Goal: Check status: Check status

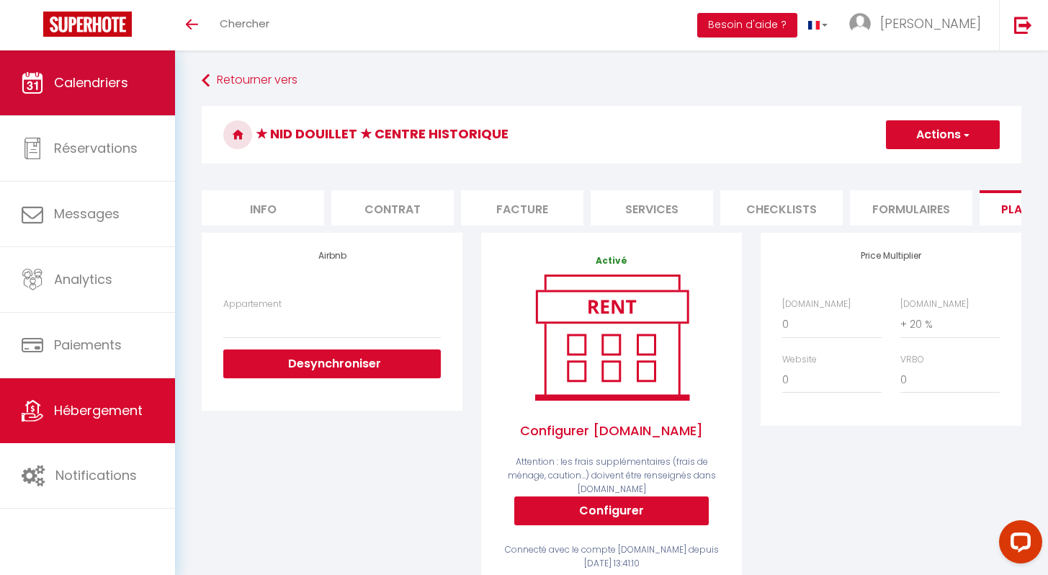
click at [89, 102] on link "Calendriers" at bounding box center [87, 82] width 175 height 65
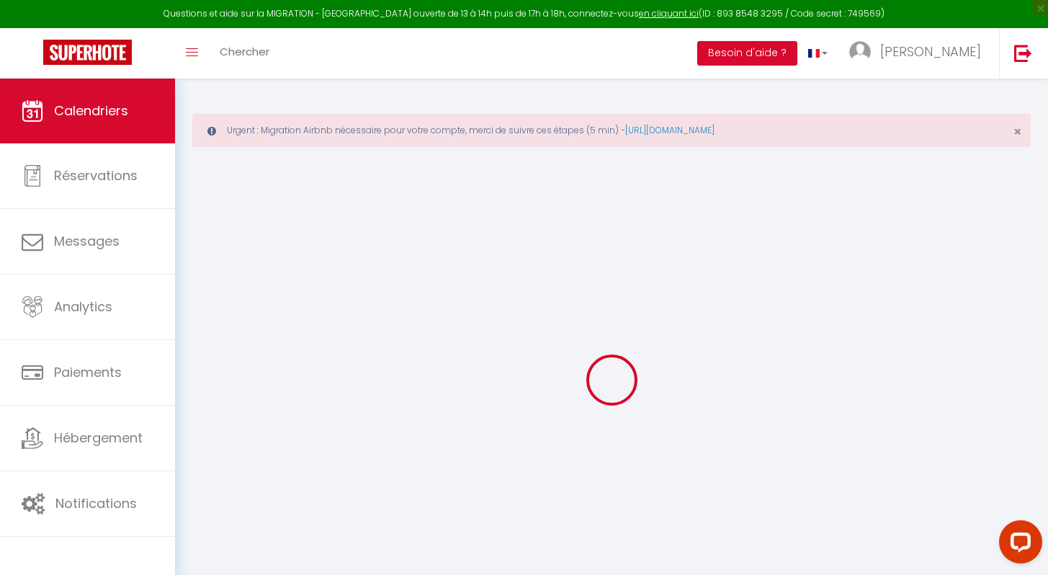
select select
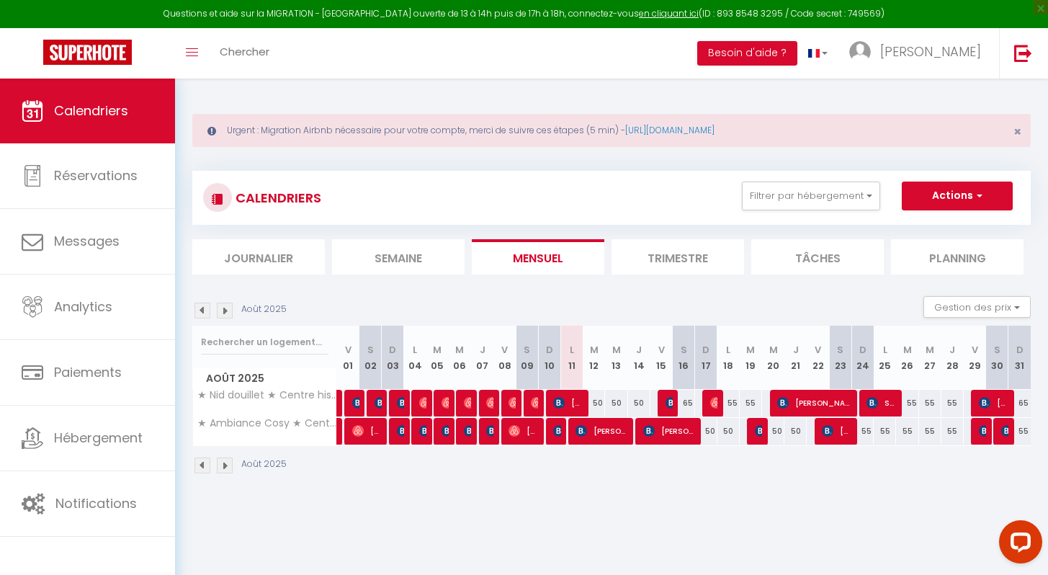
scroll to position [79, 0]
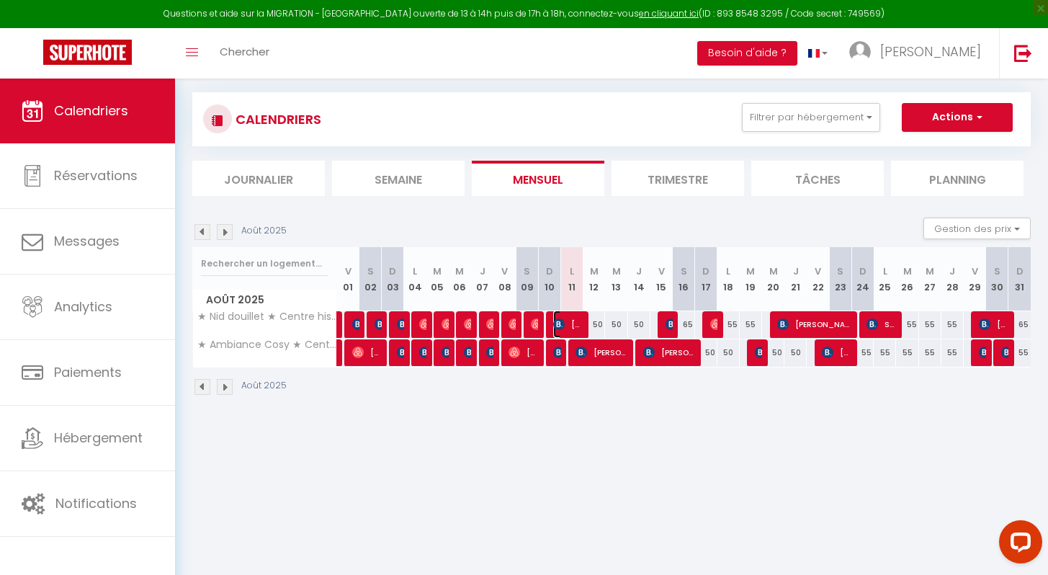
click at [565, 321] on span "[PERSON_NAME]" at bounding box center [568, 324] width 30 height 27
select select "OK"
select select "KO"
select select "0"
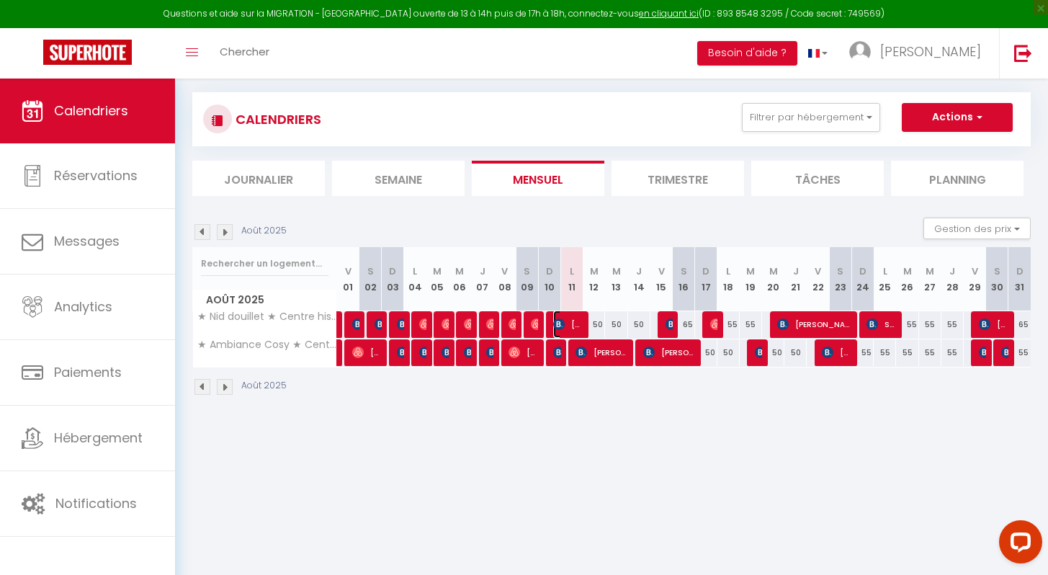
select select "1"
select select
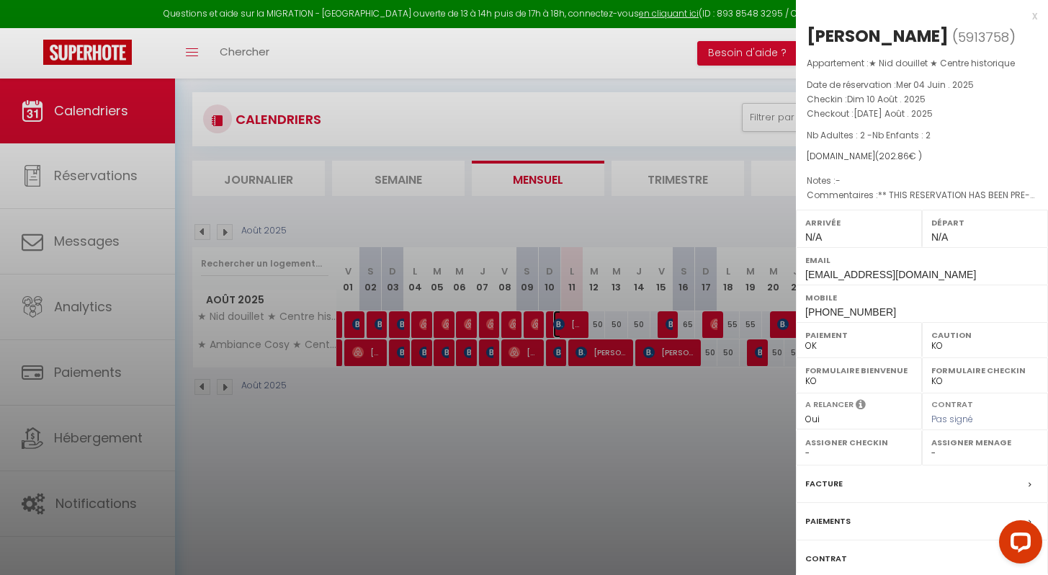
select select "35454"
click at [566, 466] on div at bounding box center [524, 287] width 1048 height 575
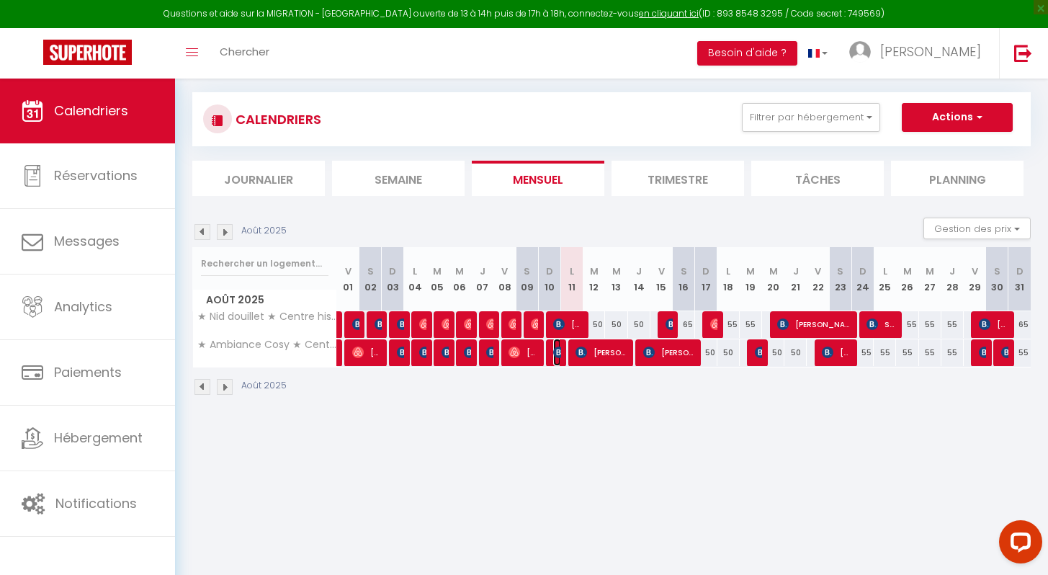
click at [558, 351] on img at bounding box center [559, 353] width 12 height 12
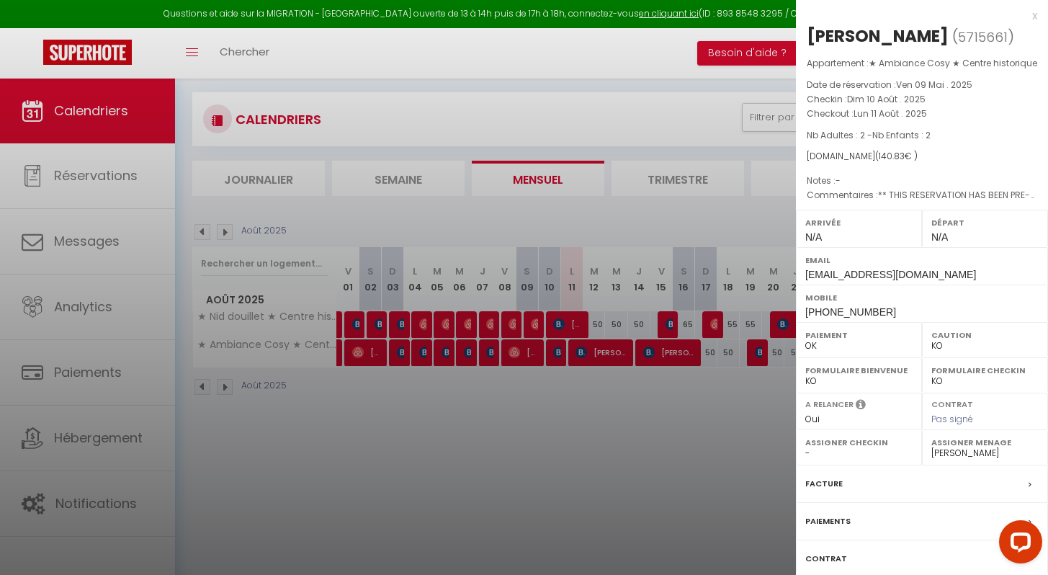
click at [558, 404] on div at bounding box center [524, 287] width 1048 height 575
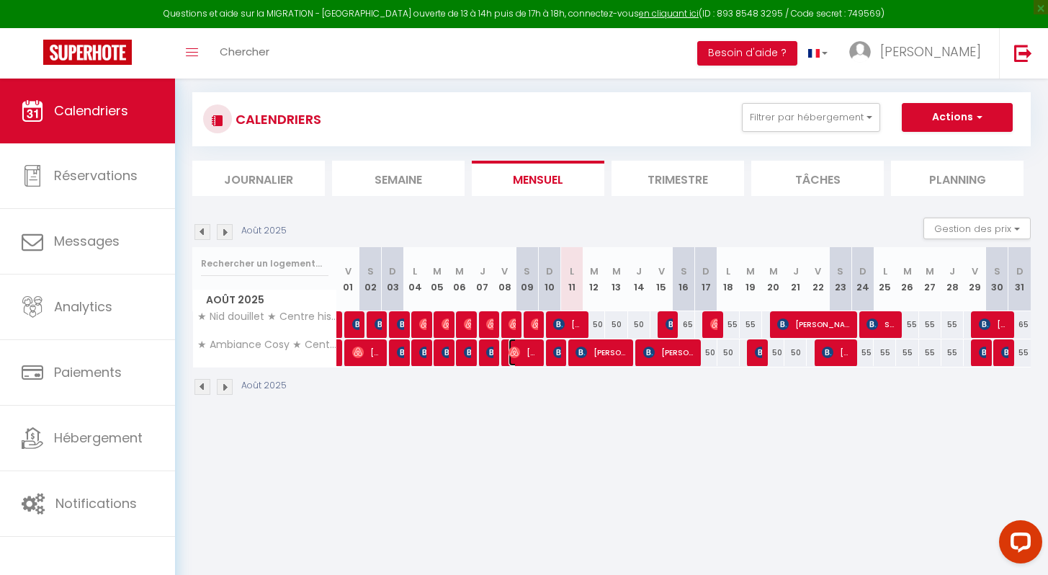
click at [528, 348] on span "[PERSON_NAME]" at bounding box center [524, 352] width 30 height 27
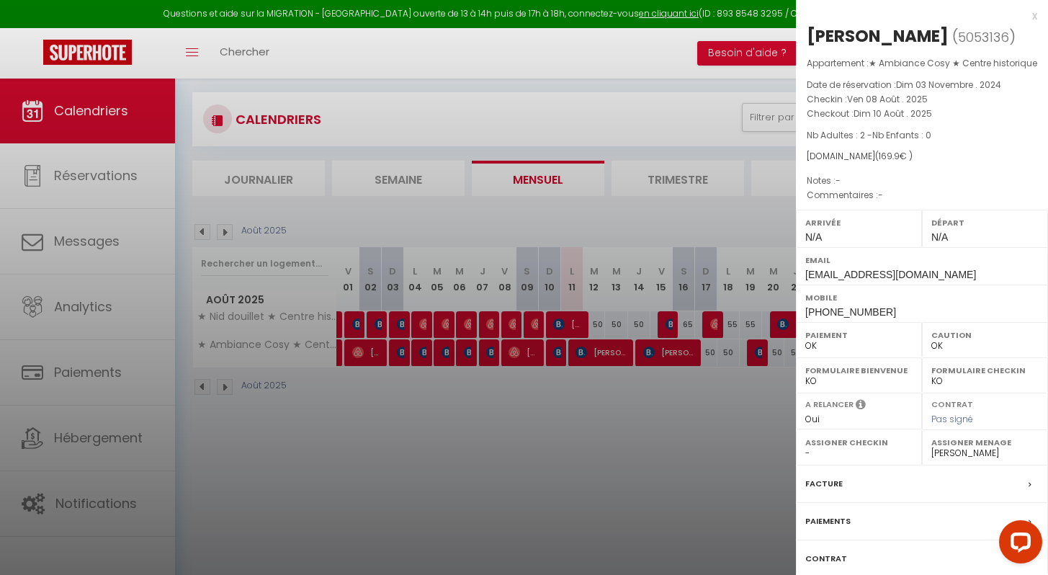
click at [516, 430] on div at bounding box center [524, 287] width 1048 height 575
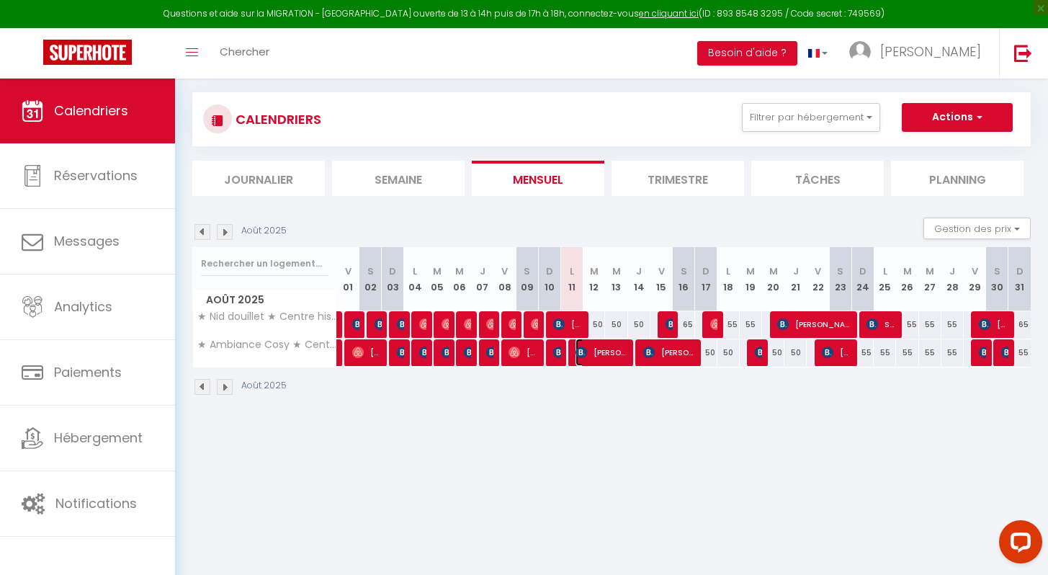
click at [590, 352] on span "[PERSON_NAME]" at bounding box center [602, 352] width 52 height 27
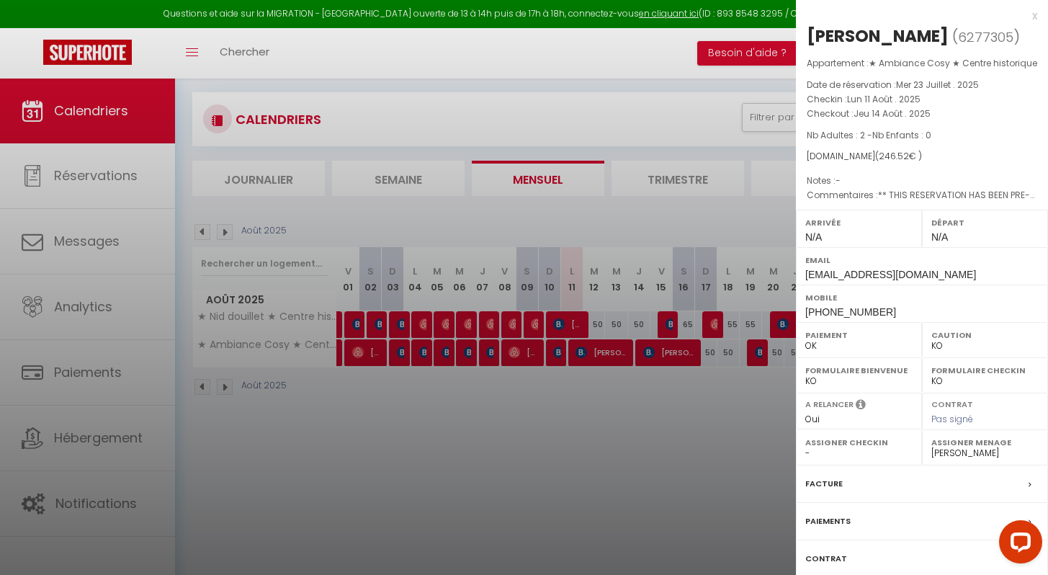
click at [561, 445] on div at bounding box center [524, 287] width 1048 height 575
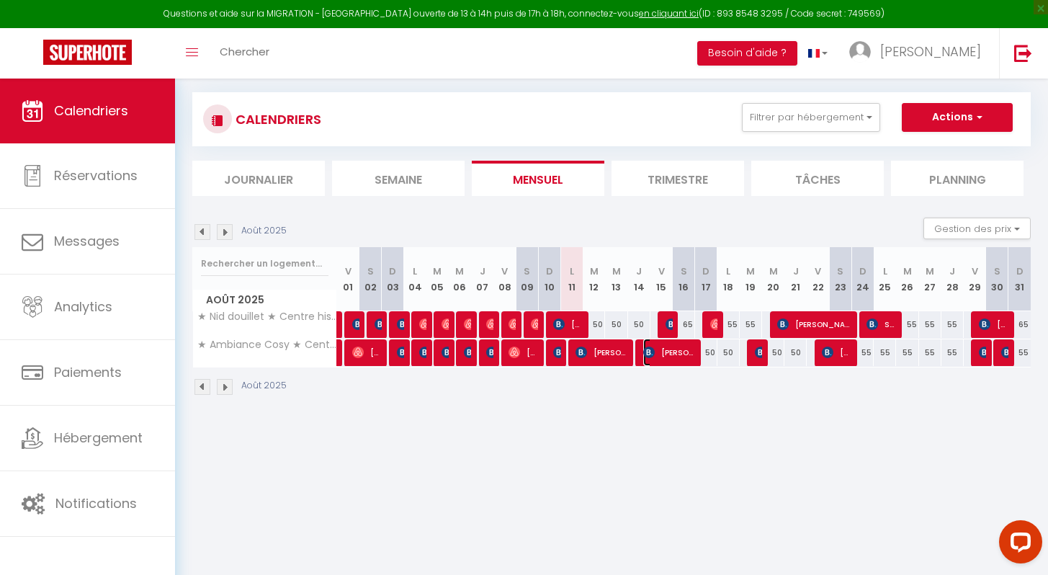
click at [659, 347] on span "[PERSON_NAME]" at bounding box center [669, 352] width 52 height 27
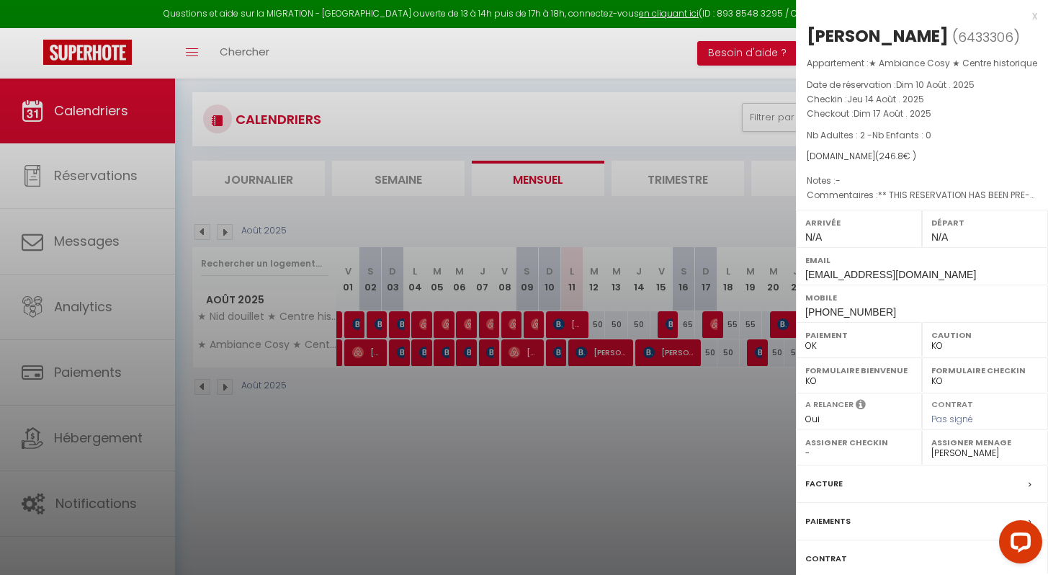
click at [676, 437] on div at bounding box center [524, 287] width 1048 height 575
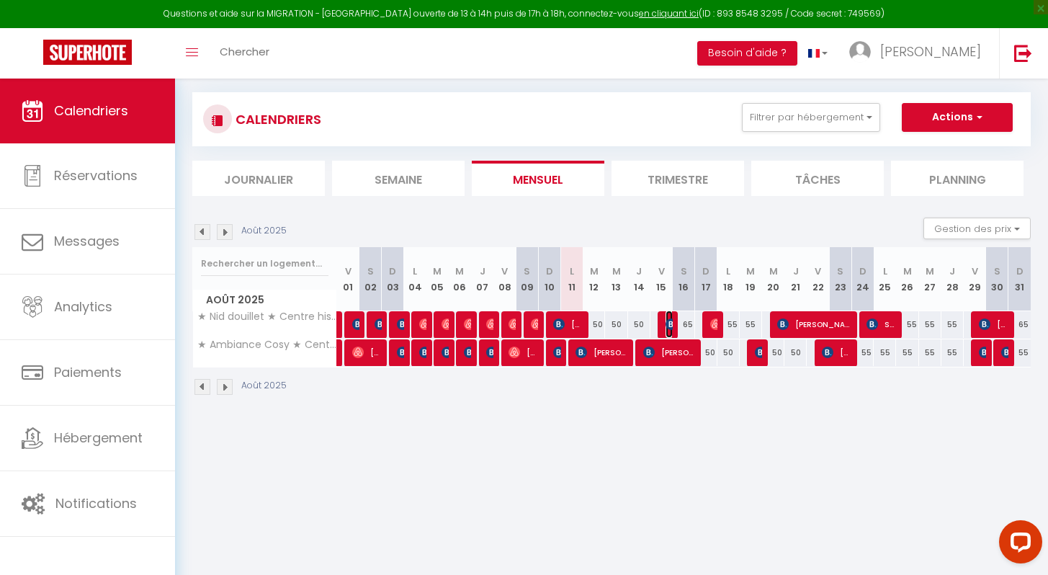
click at [670, 324] on img at bounding box center [672, 325] width 12 height 12
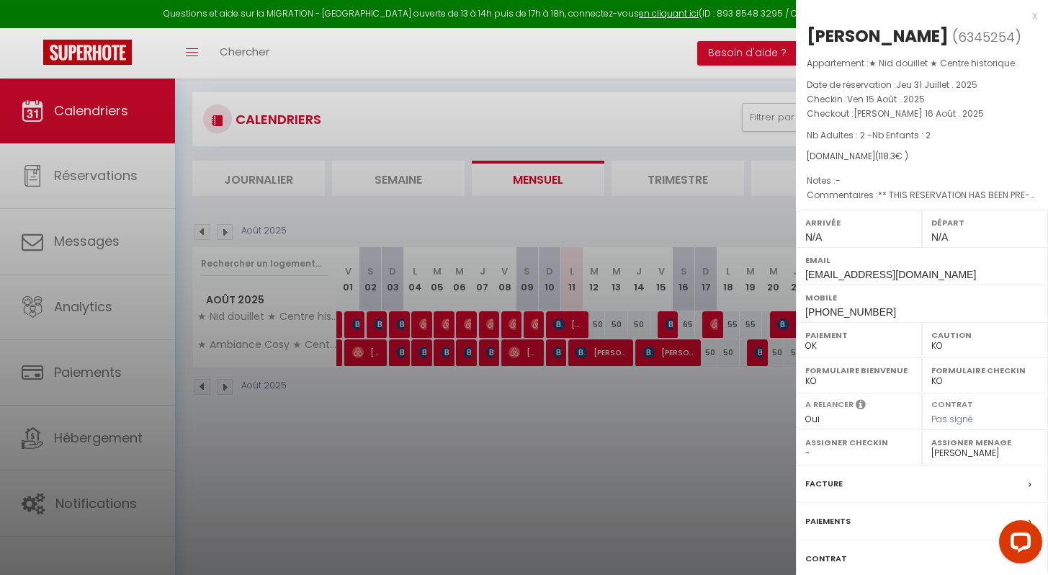
click at [657, 466] on div at bounding box center [524, 287] width 1048 height 575
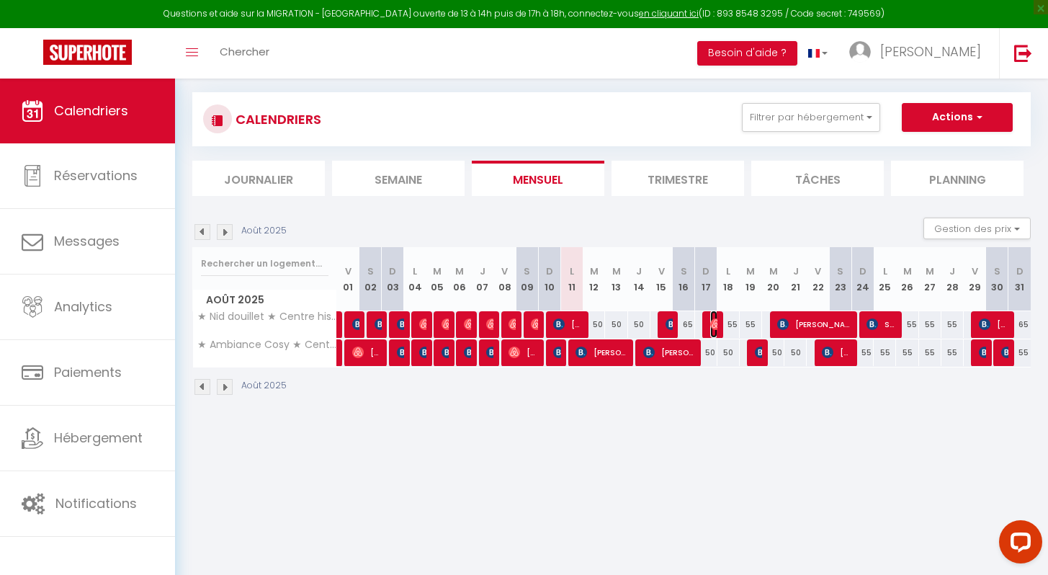
click at [716, 327] on img at bounding box center [717, 325] width 12 height 12
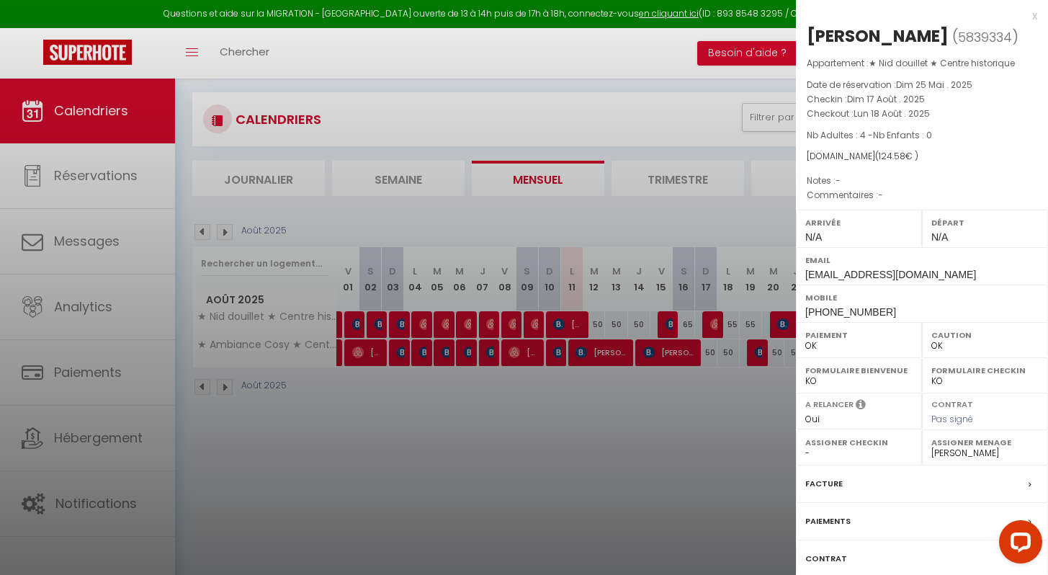
click at [700, 438] on div at bounding box center [524, 287] width 1048 height 575
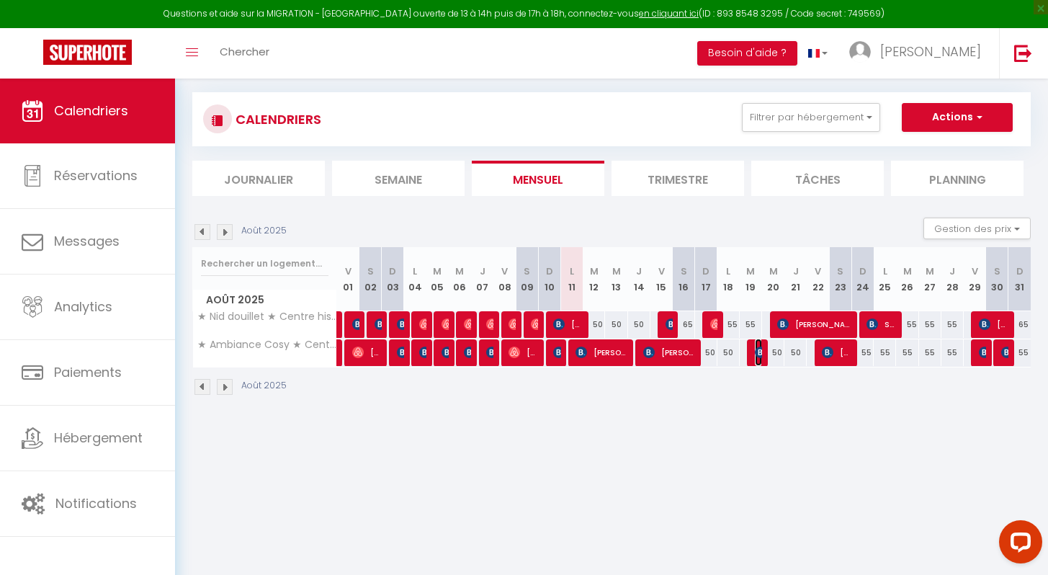
click at [760, 352] on img at bounding box center [761, 353] width 12 height 12
select select "KO"
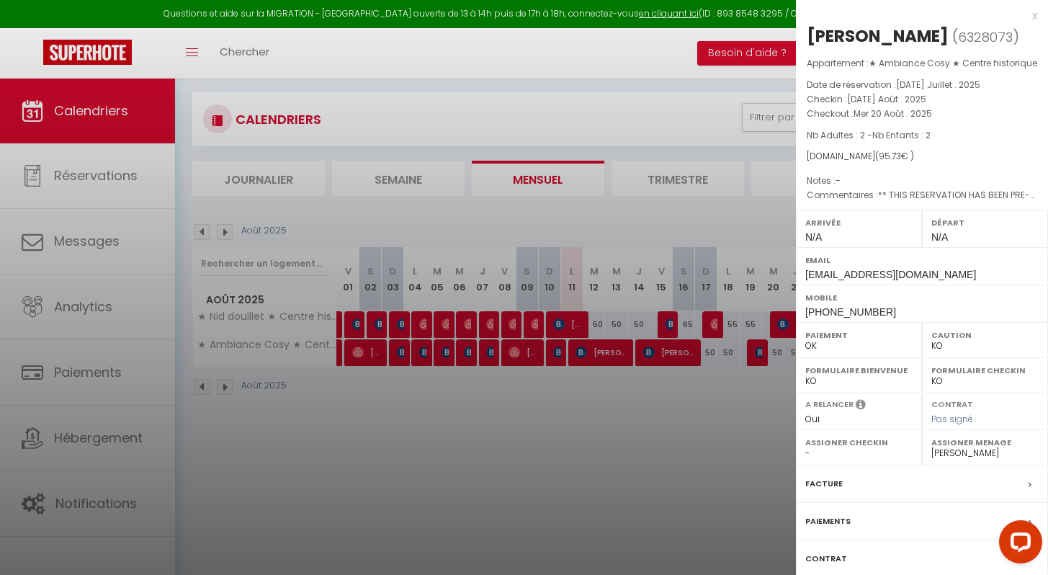
click at [730, 476] on div at bounding box center [524, 287] width 1048 height 575
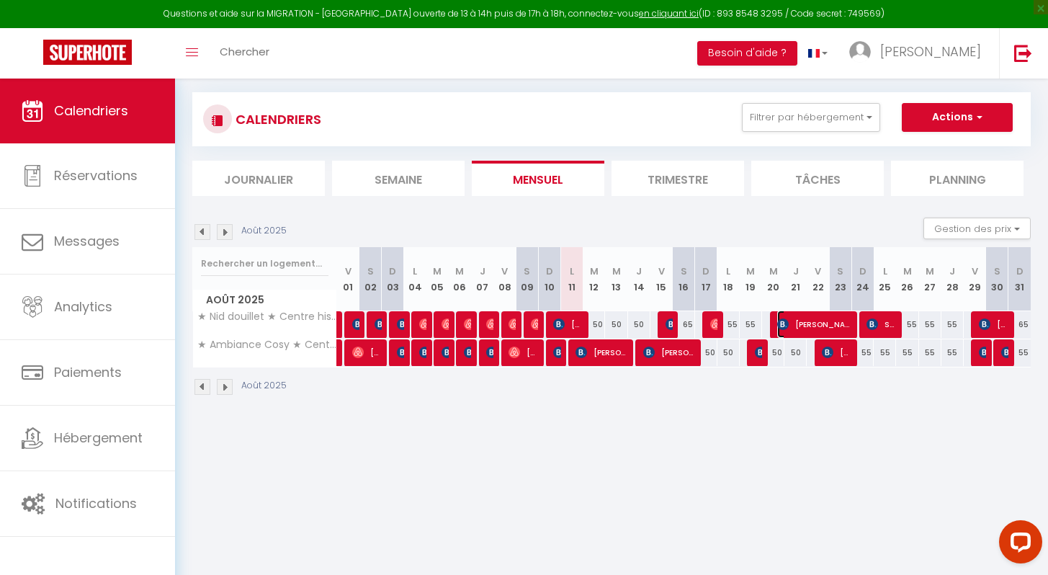
click at [816, 325] on span "[PERSON_NAME]" at bounding box center [815, 324] width 74 height 27
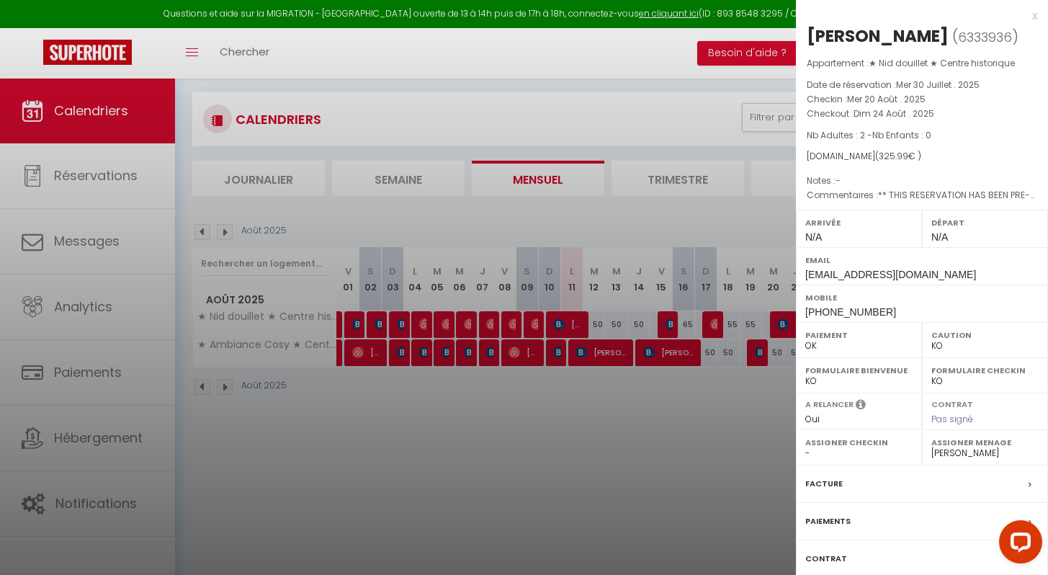
click at [708, 454] on div at bounding box center [524, 287] width 1048 height 575
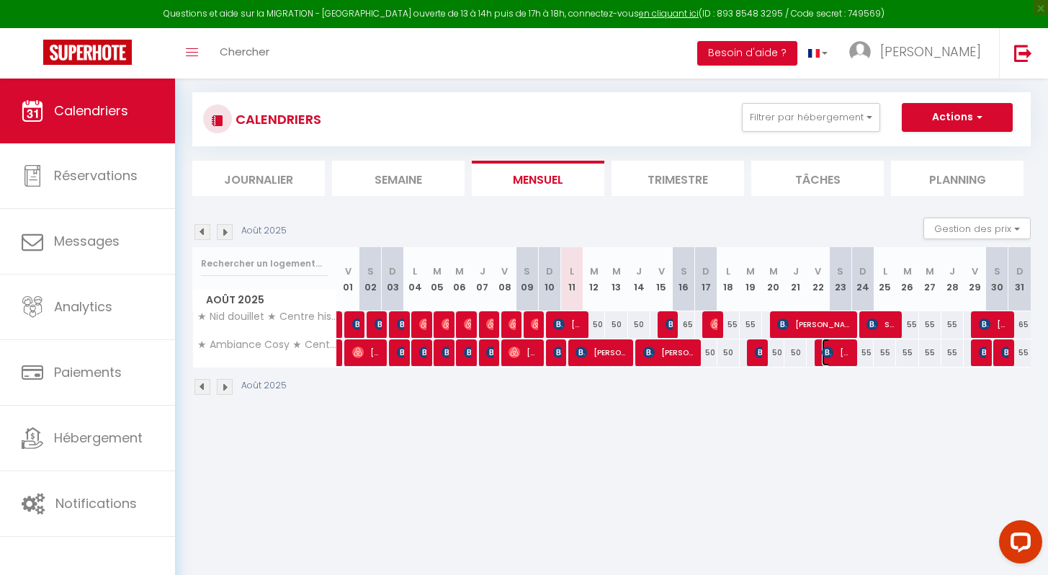
click at [825, 352] on img at bounding box center [828, 353] width 12 height 12
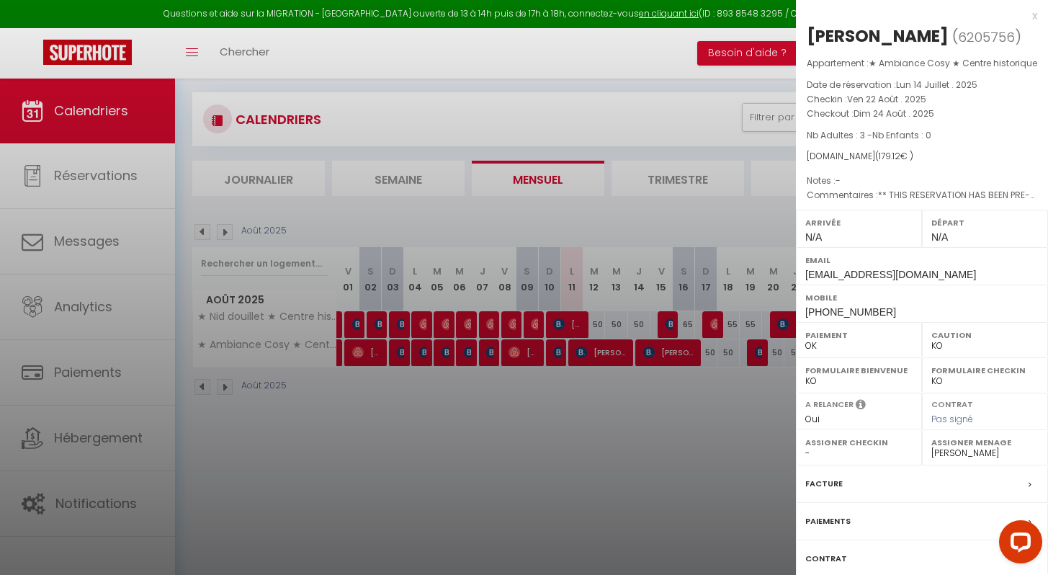
click at [711, 458] on div at bounding box center [524, 287] width 1048 height 575
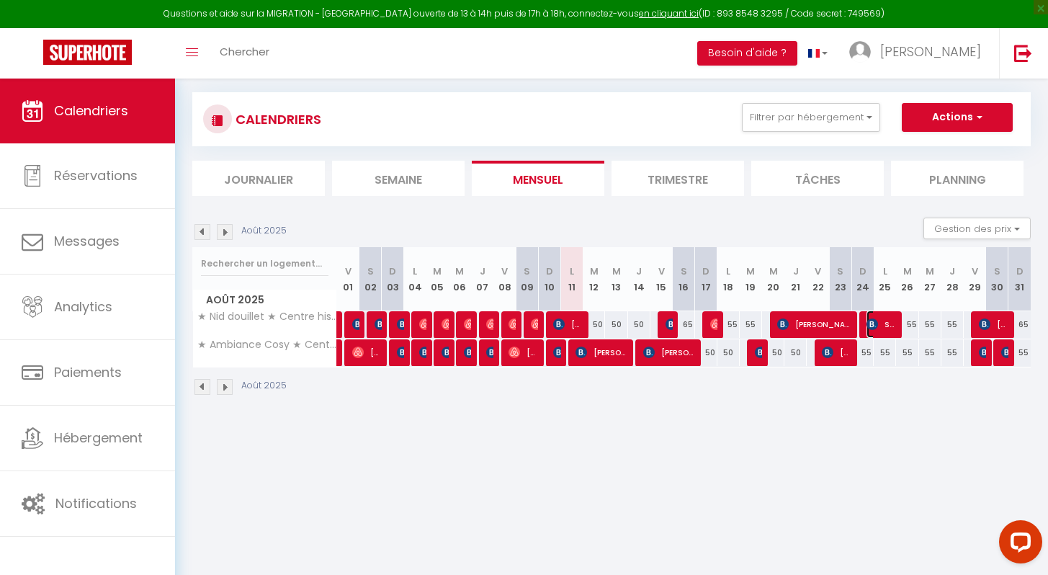
click at [881, 324] on span "Solange Eon-Cirio" at bounding box center [882, 324] width 30 height 27
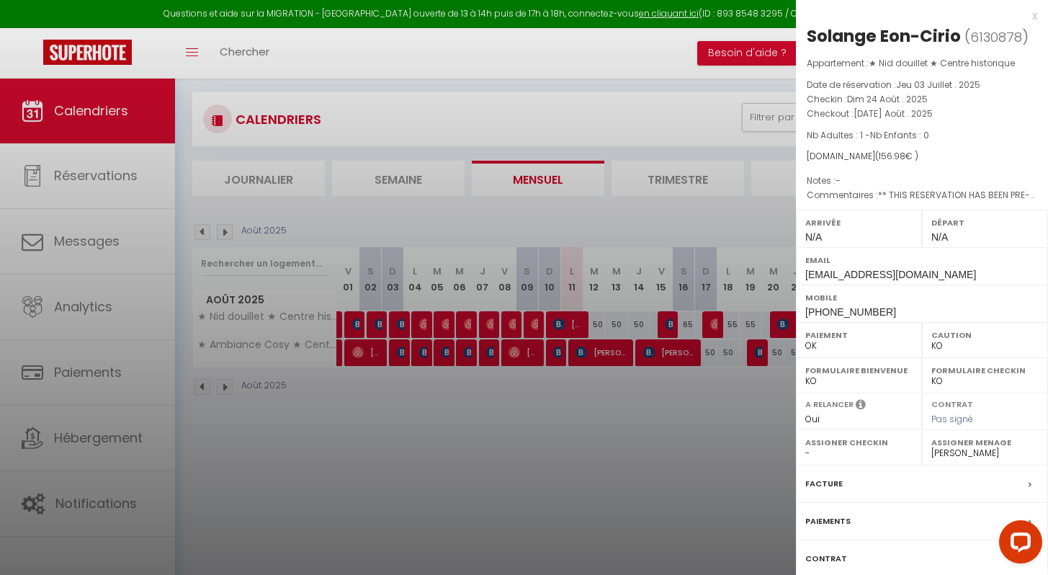
click at [662, 484] on div at bounding box center [524, 287] width 1048 height 575
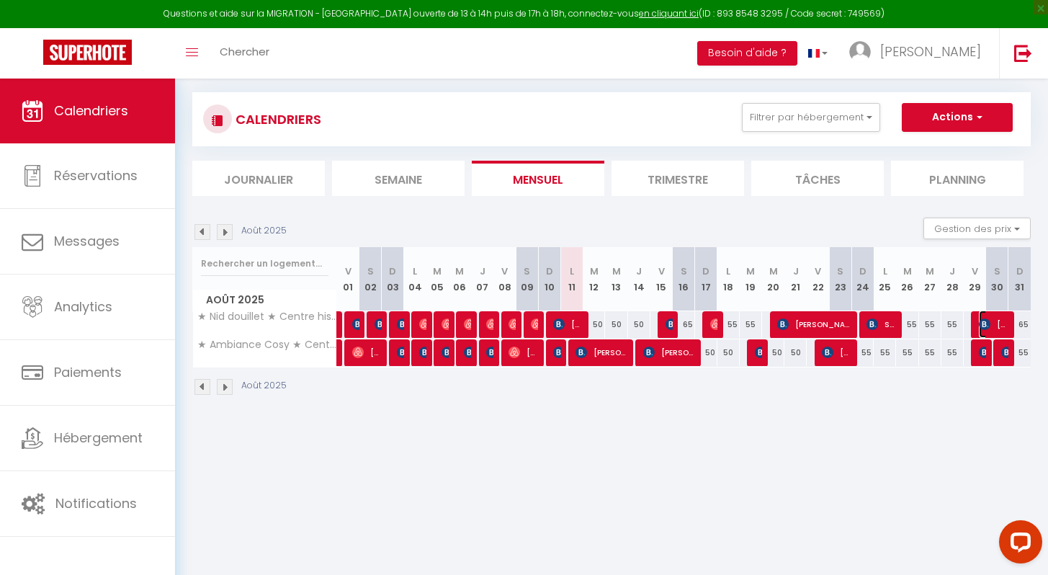
click at [997, 319] on span "[PERSON_NAME]" at bounding box center [994, 324] width 30 height 27
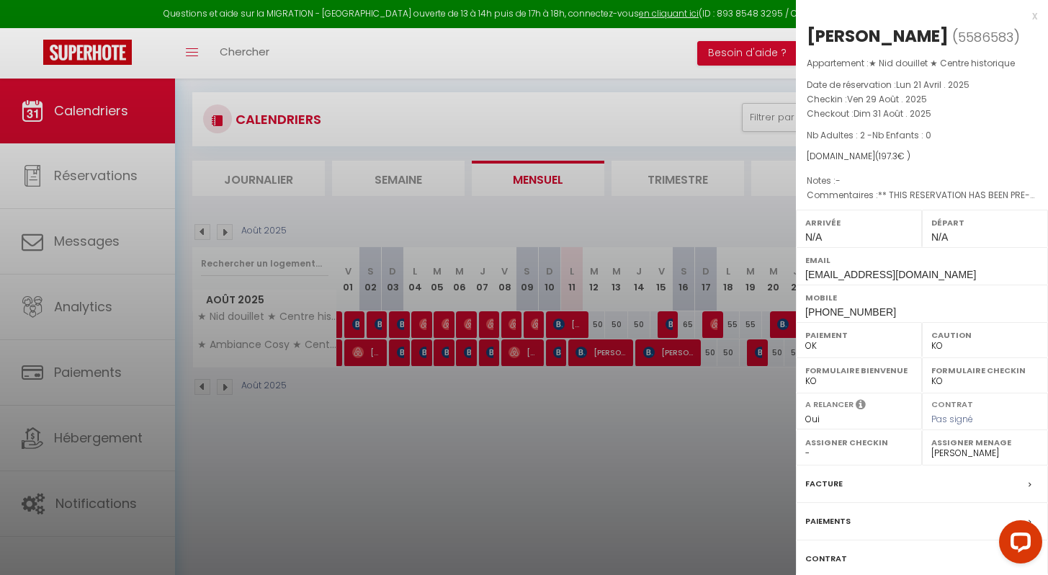
click at [678, 462] on div at bounding box center [524, 287] width 1048 height 575
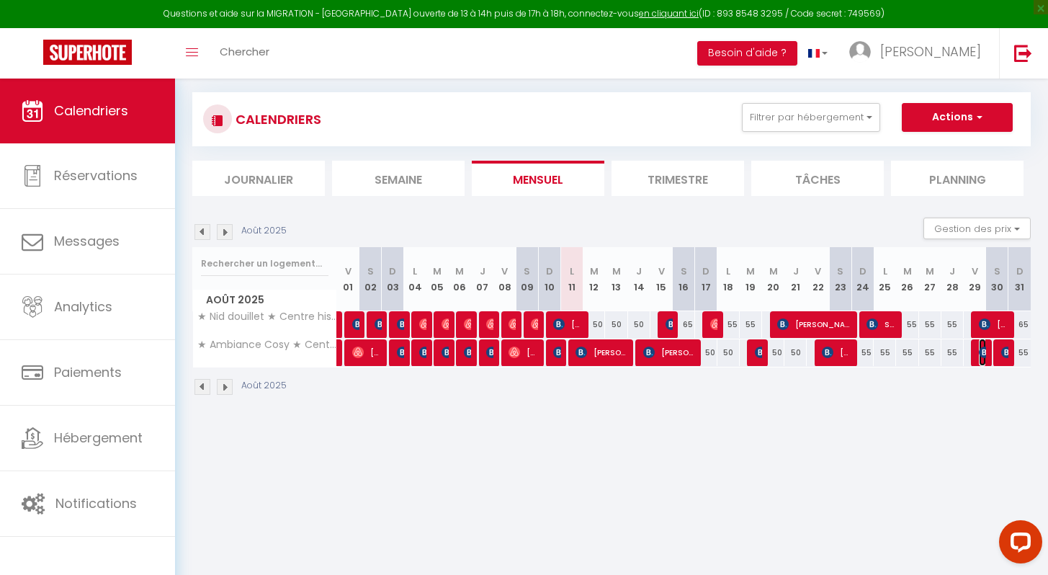
click at [982, 356] on img at bounding box center [985, 353] width 12 height 12
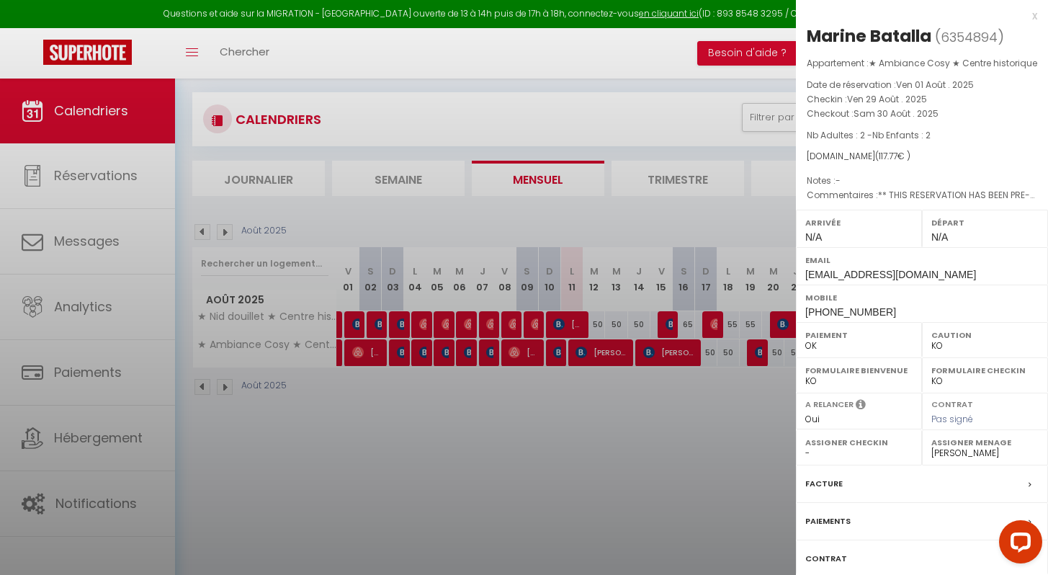
click at [649, 484] on div at bounding box center [524, 287] width 1048 height 575
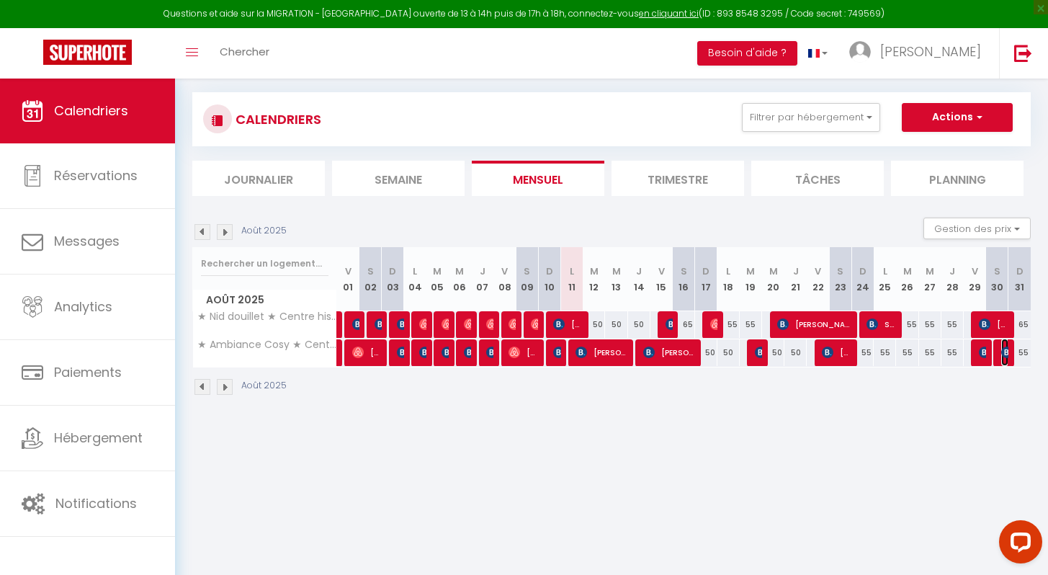
click at [1003, 353] on img at bounding box center [1008, 353] width 12 height 12
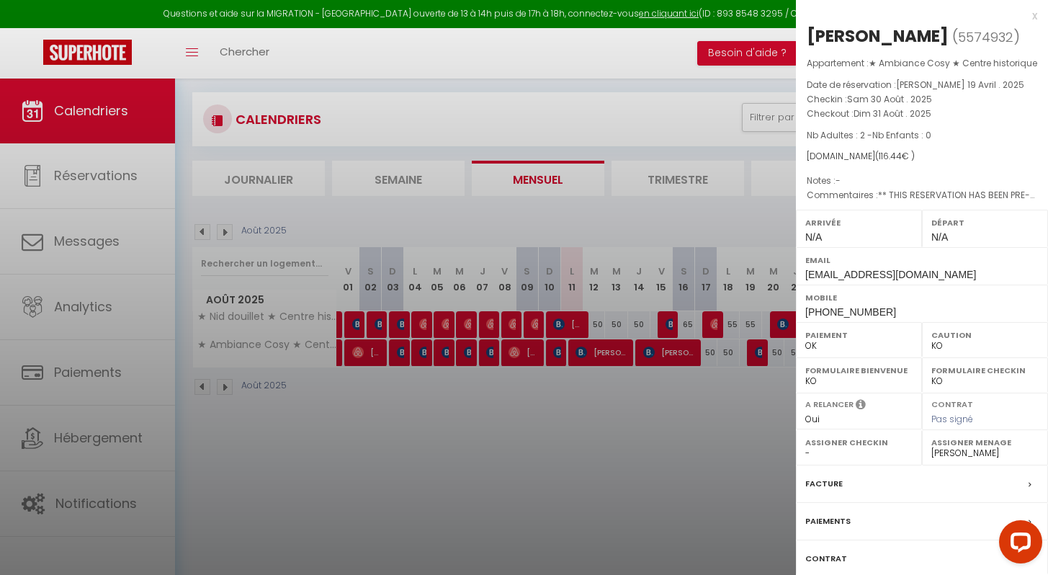
click at [704, 484] on div at bounding box center [524, 287] width 1048 height 575
